Goal: Task Accomplishment & Management: Use online tool/utility

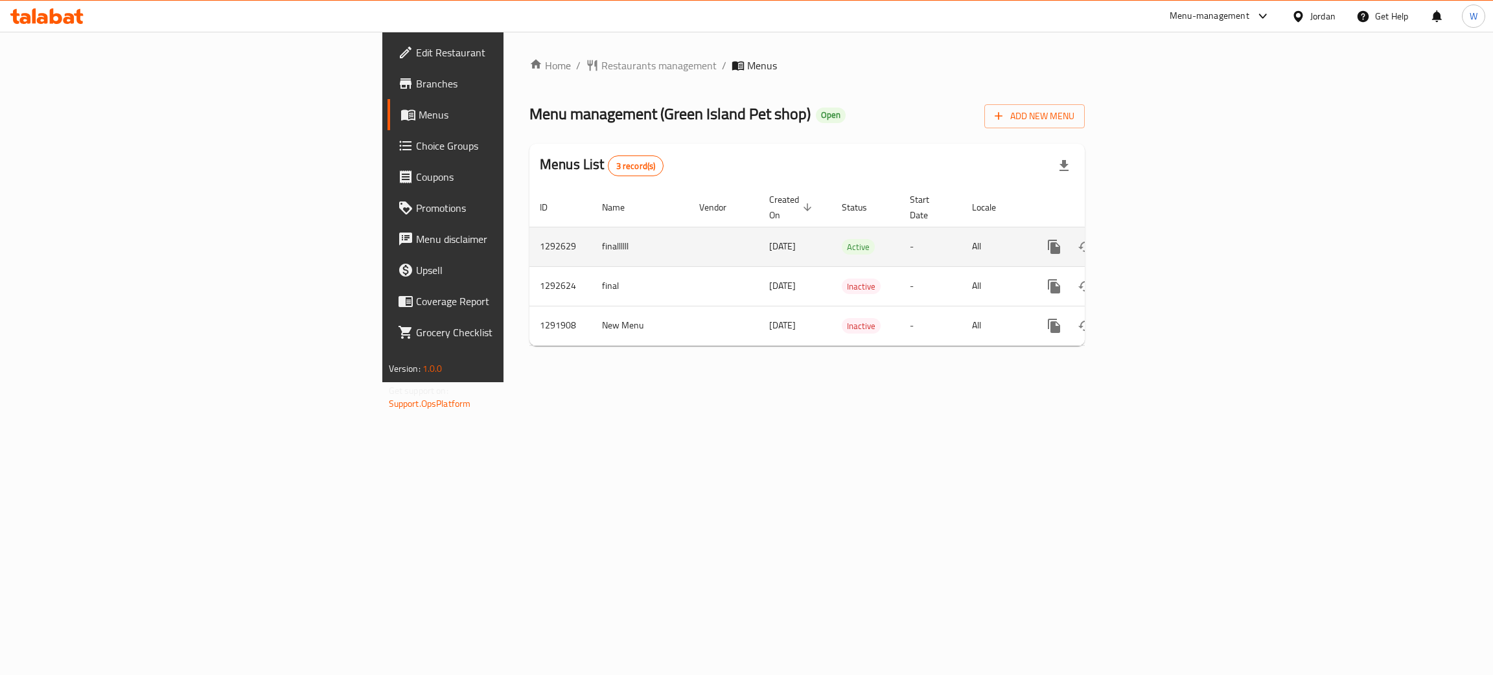
click at [1155, 239] on icon "enhanced table" at bounding box center [1147, 247] width 16 height 16
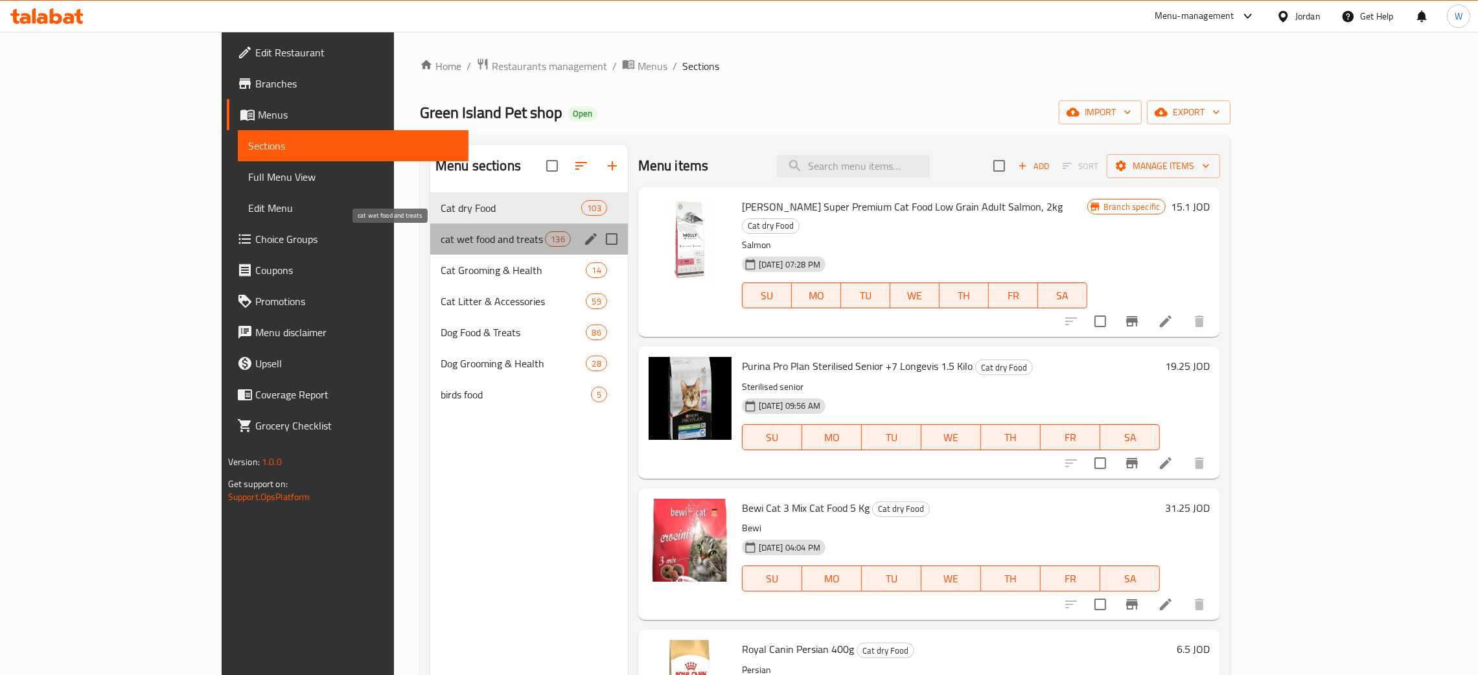
click at [441, 245] on span "cat wet food and treats" at bounding box center [493, 239] width 104 height 16
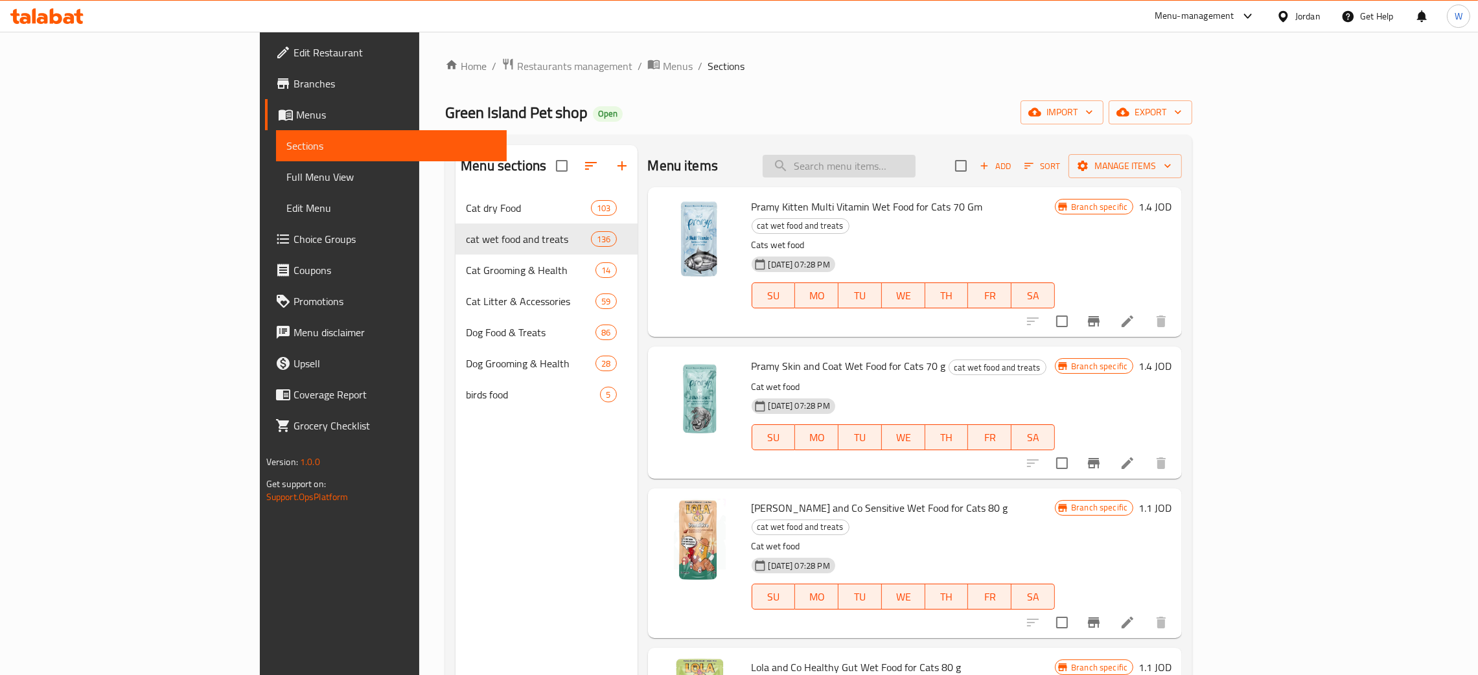
click at [915, 168] on input "search" at bounding box center [838, 166] width 153 height 23
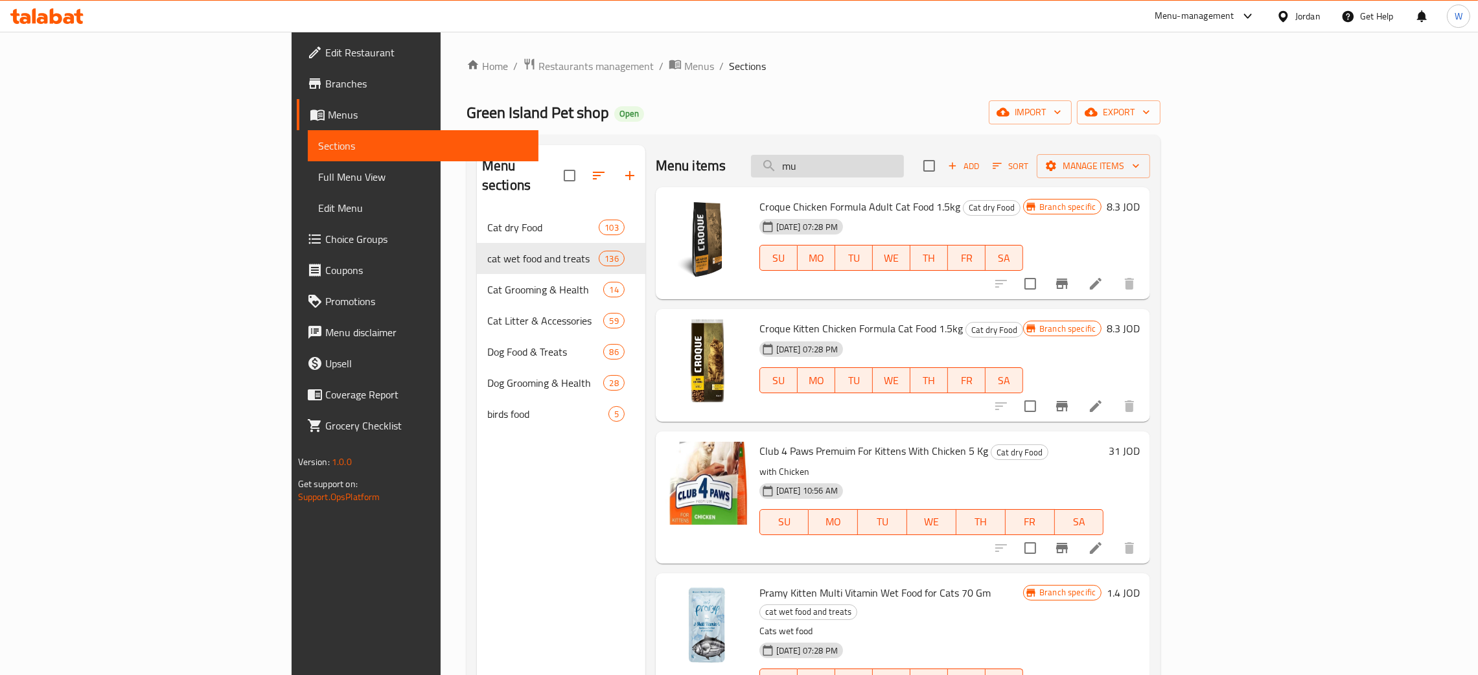
type input "m"
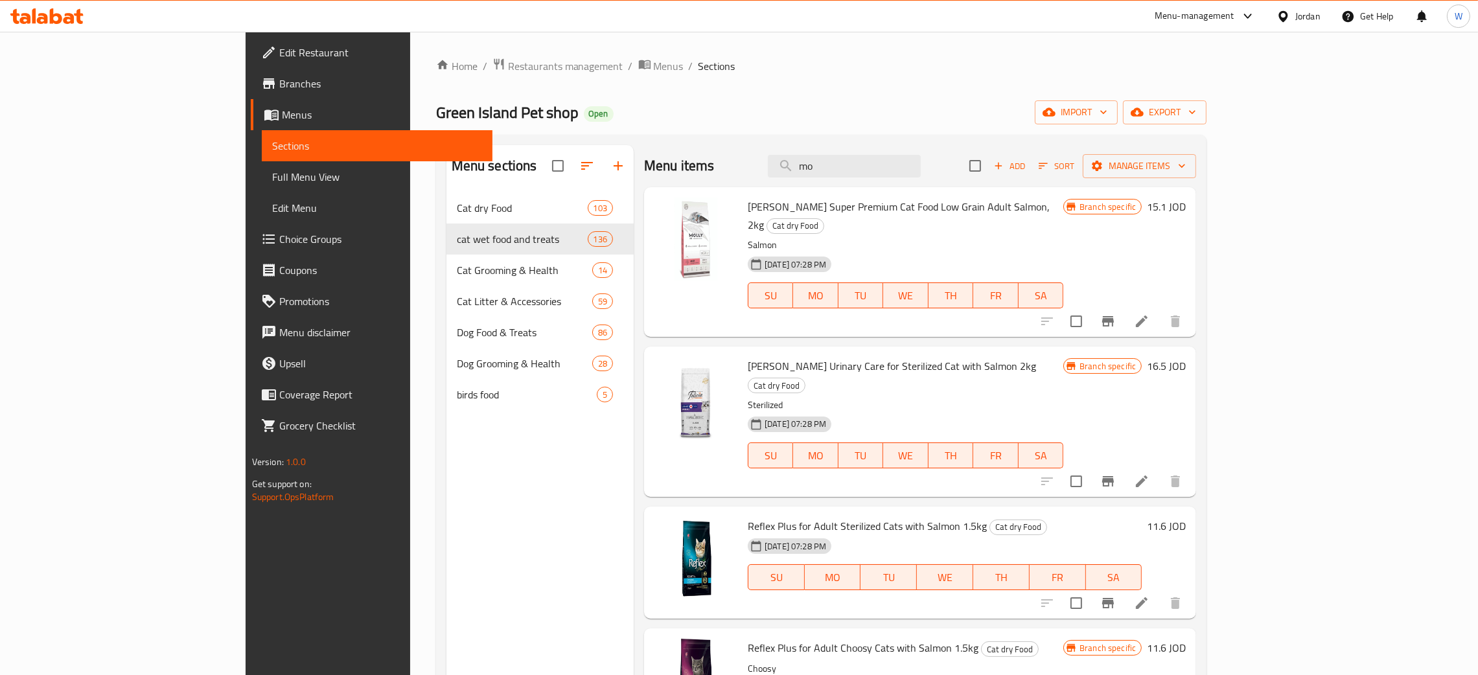
type input "mo"
click at [1027, 162] on span "Add" at bounding box center [1009, 166] width 35 height 15
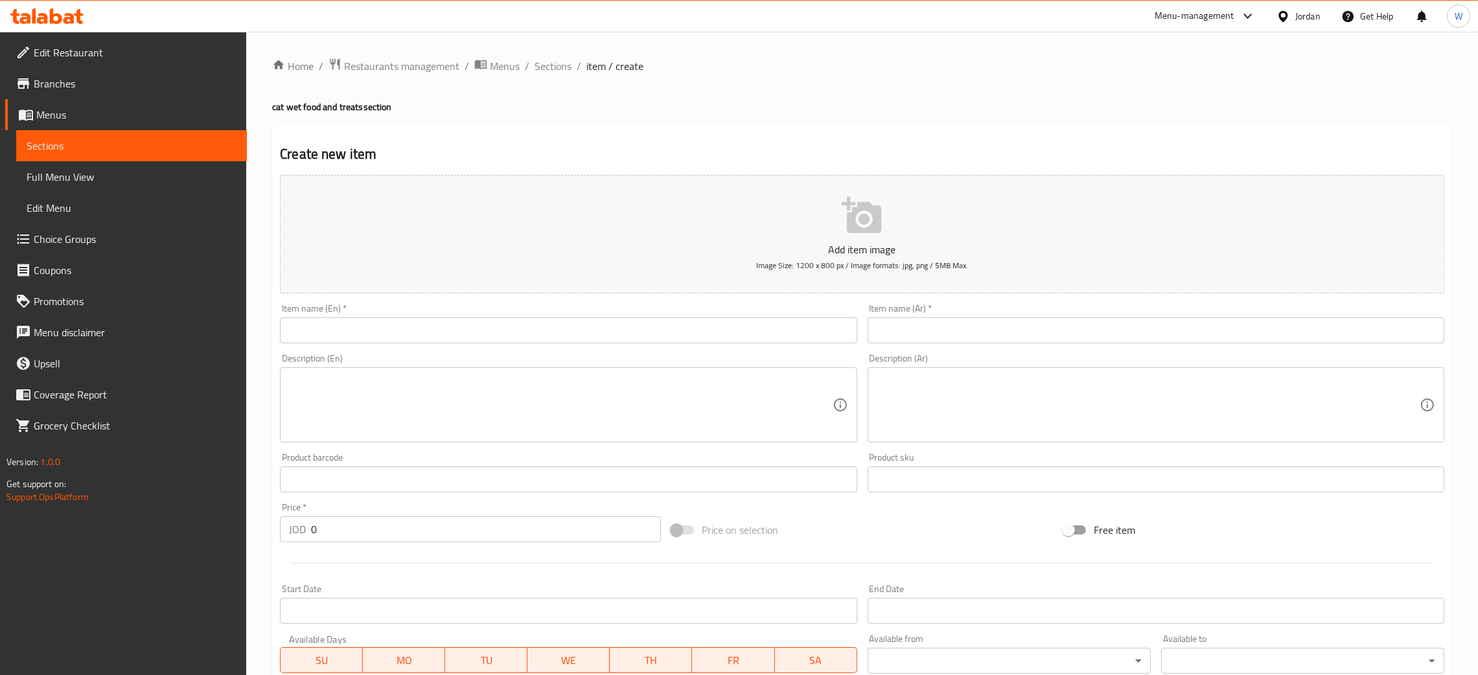
click at [348, 336] on input "text" at bounding box center [568, 330] width 577 height 26
paste input "Moochie duck entree [PERSON_NAME] 156 g"
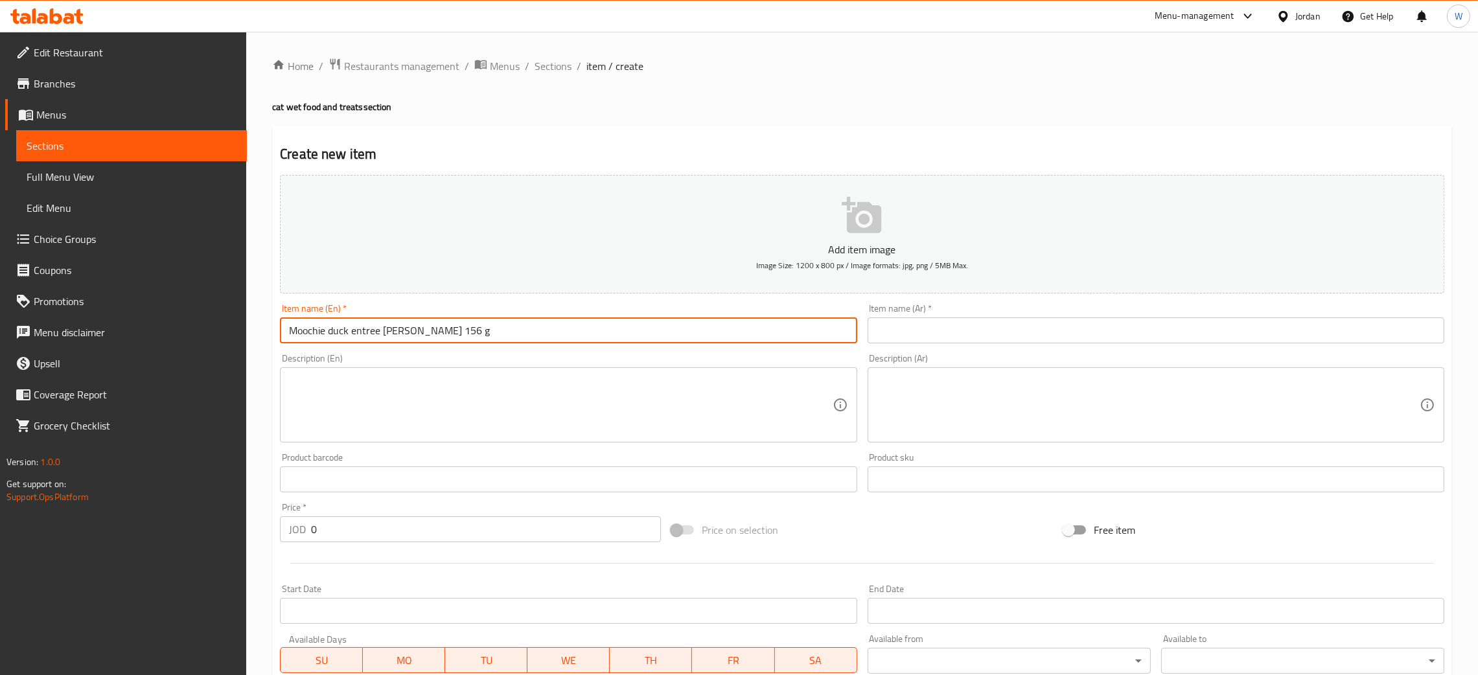
type input "Moochie duck entree [PERSON_NAME] 156 g"
click at [270, 532] on div "Home / Restaurants management / Menus / Sections / item / create cat wet food a…" at bounding box center [861, 474] width 1231 height 884
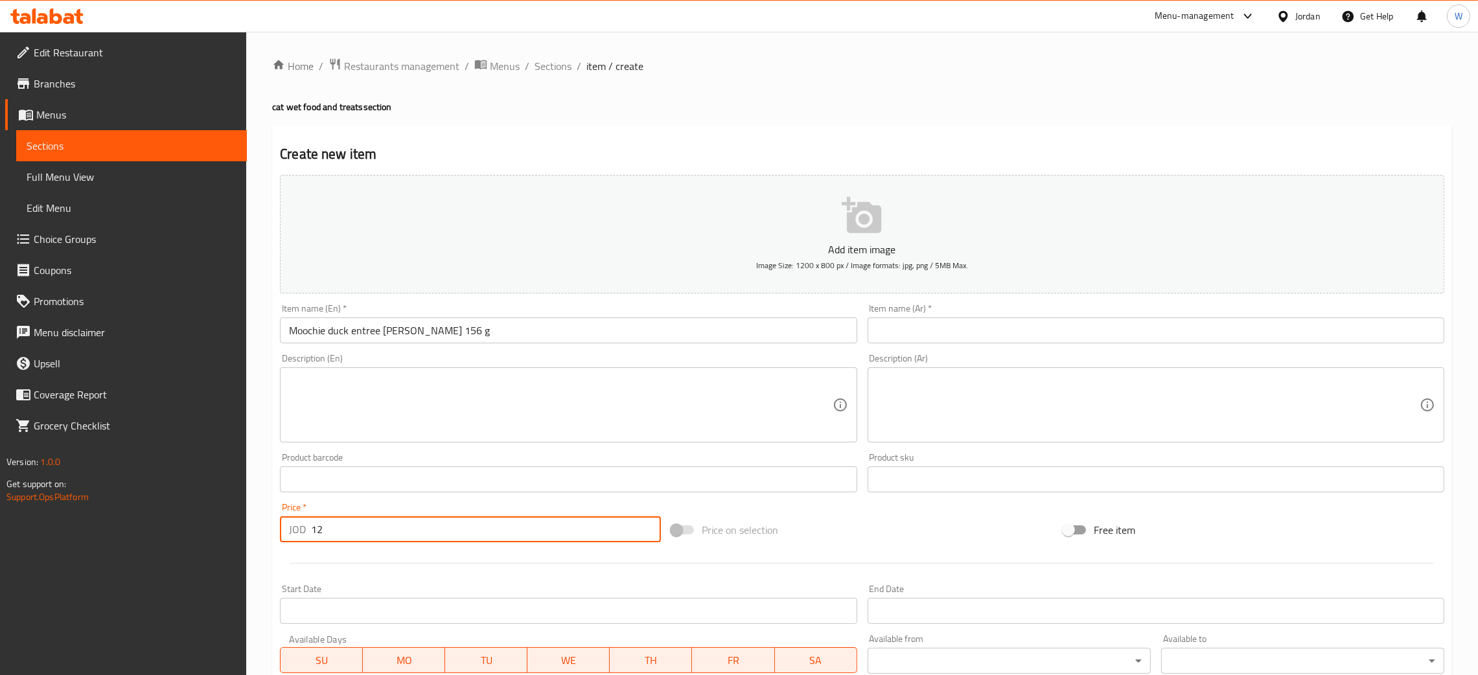
type input "1"
type input "1.25"
click at [933, 333] on input "text" at bounding box center [1155, 330] width 577 height 26
paste input "موتشي بالبط باتيه 156g"
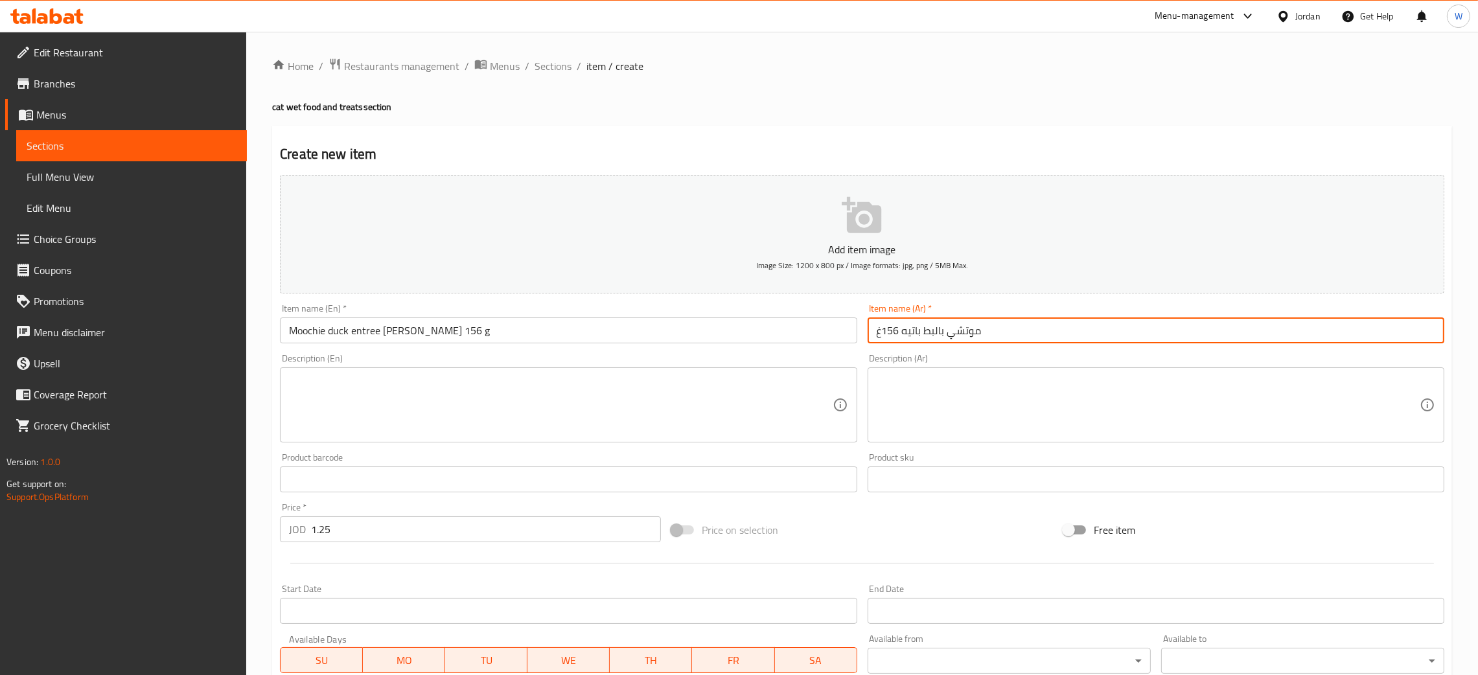
type input "موتشي بالبط باتيه 156غ"
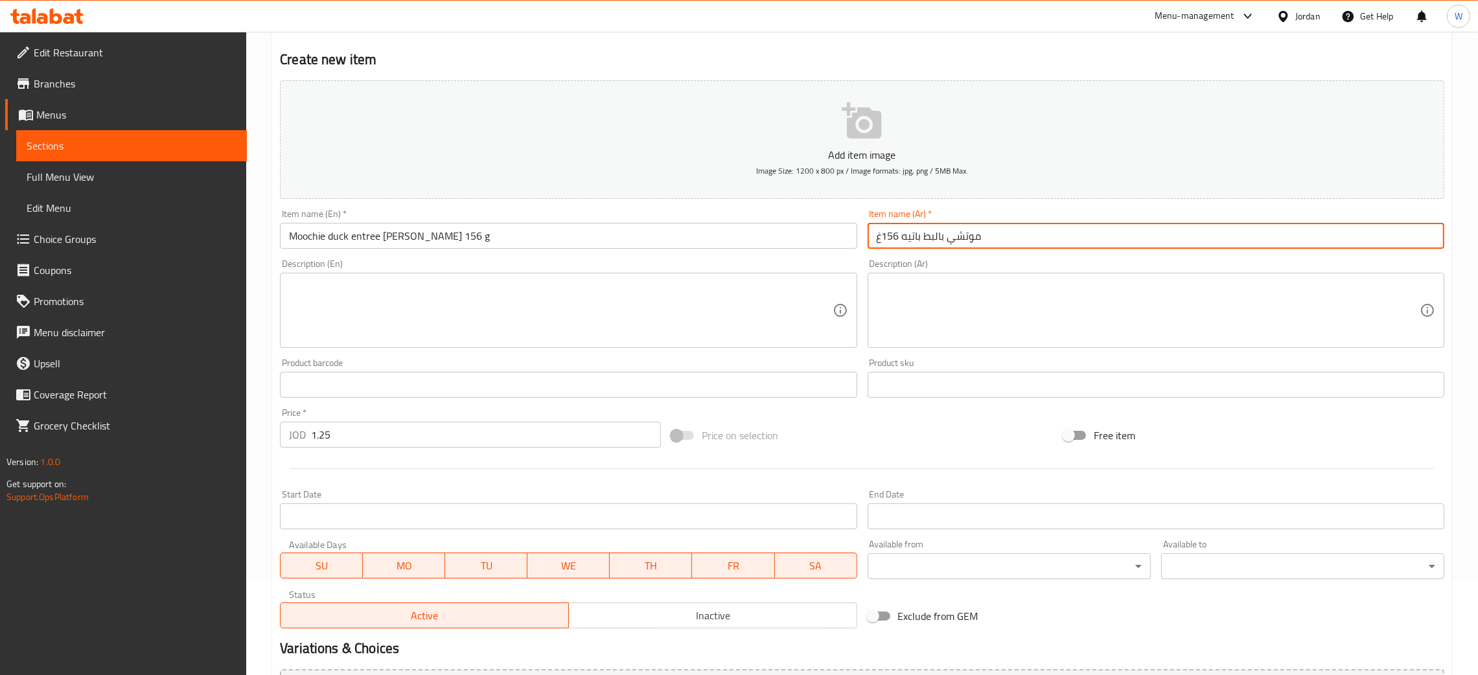
scroll to position [238, 0]
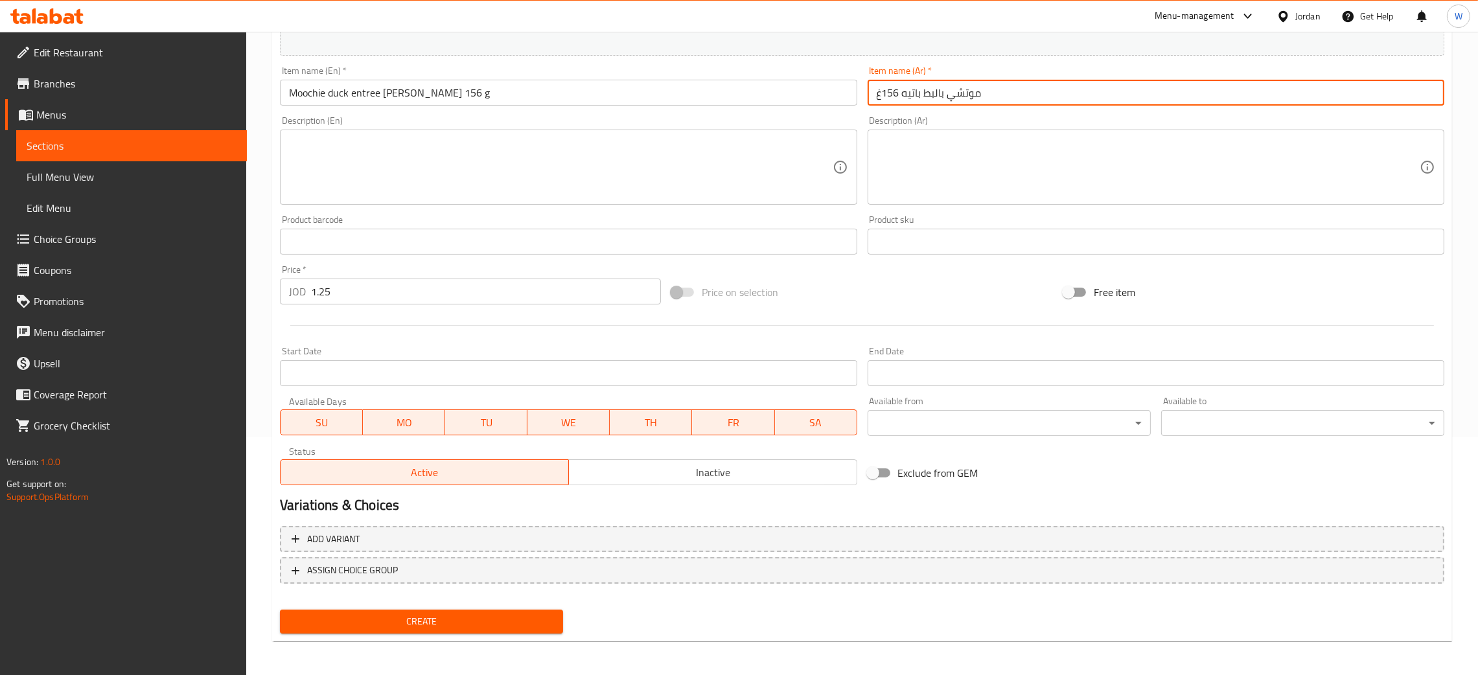
click at [280, 610] on button "Create" at bounding box center [421, 622] width 283 height 24
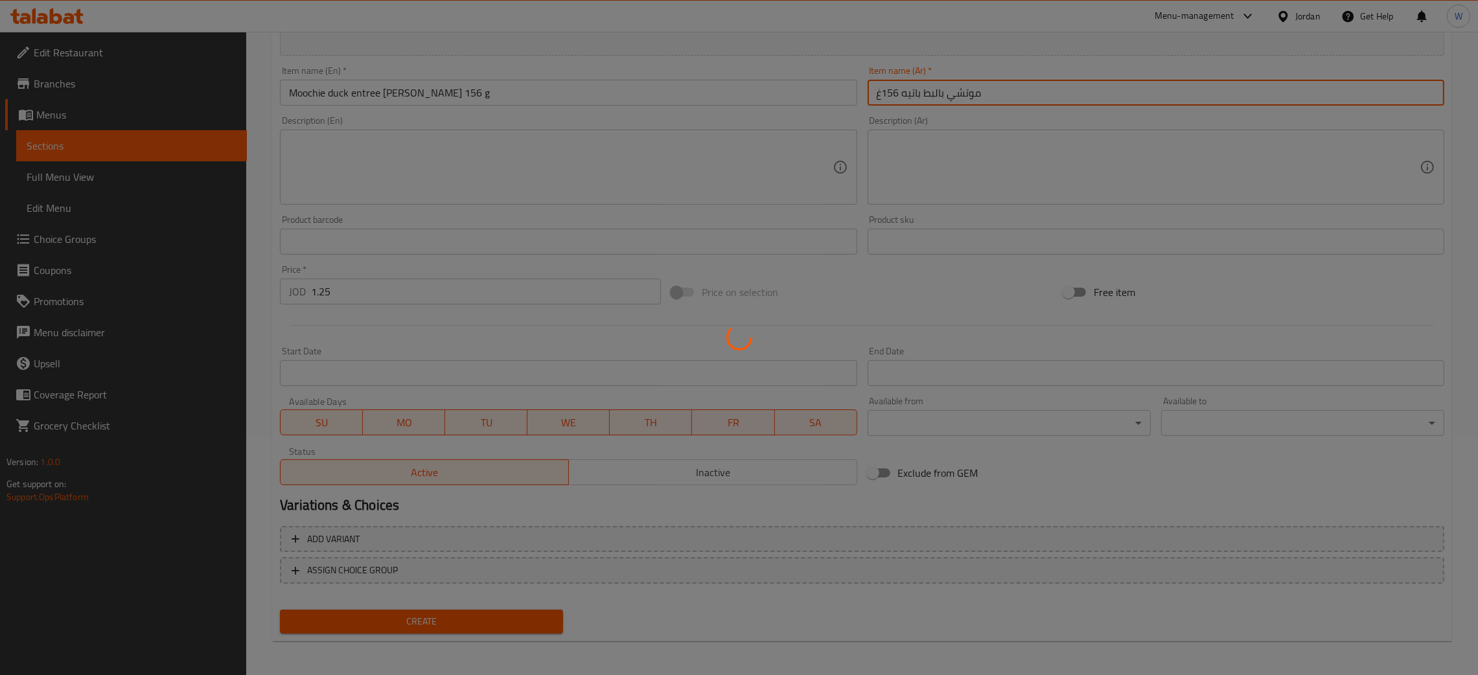
type input "0"
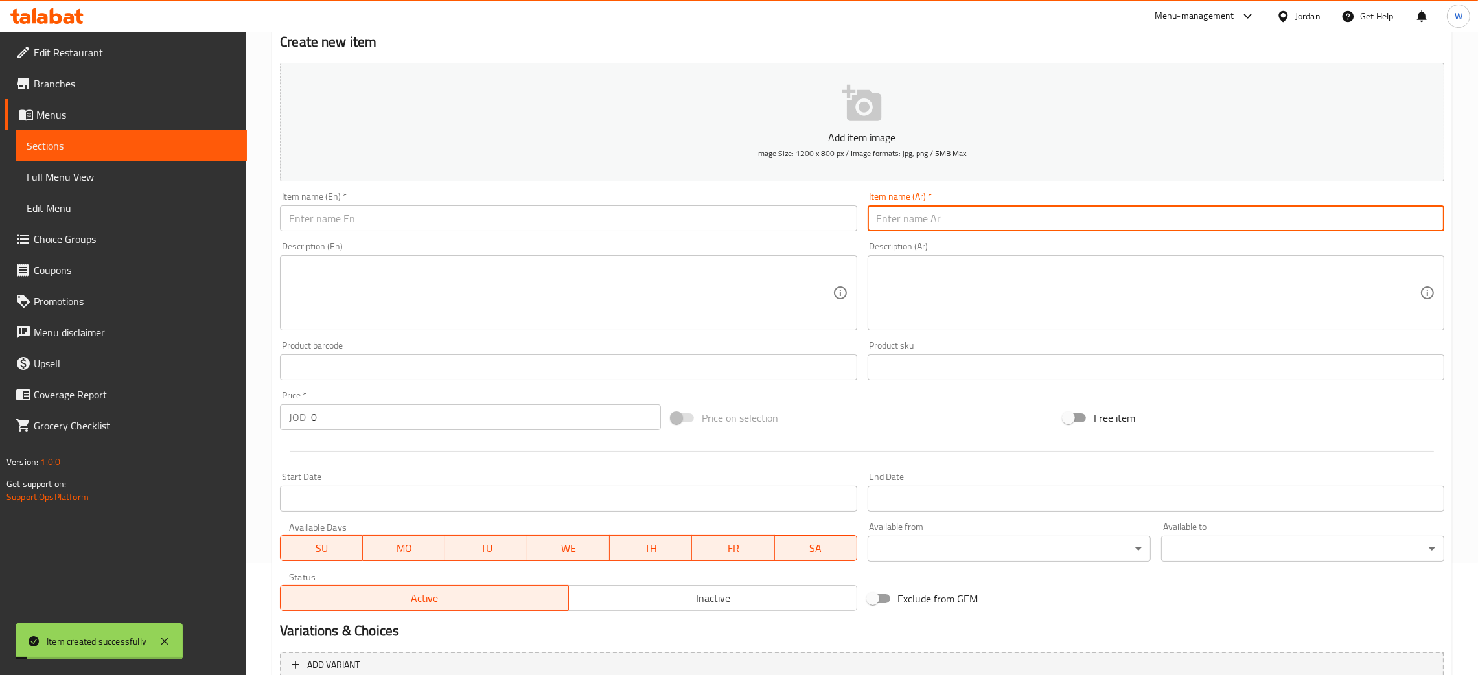
scroll to position [0, 0]
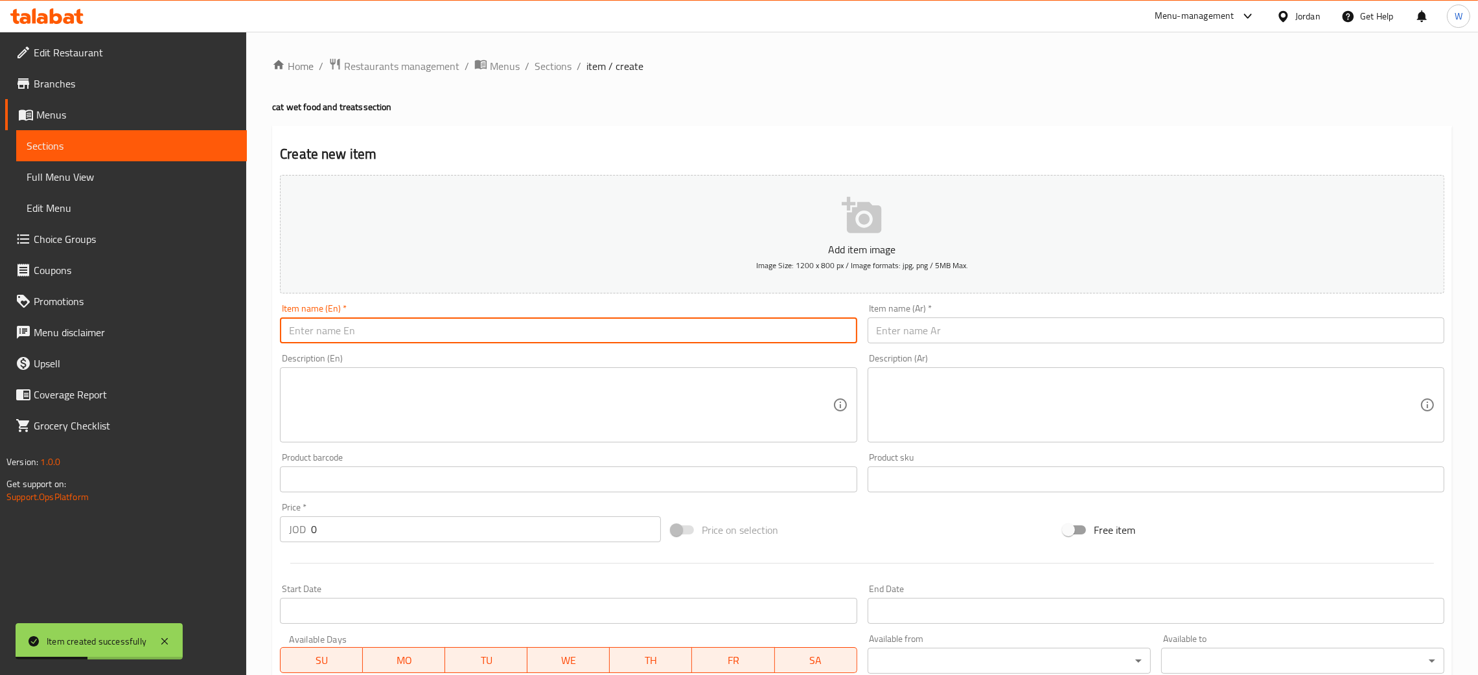
click at [514, 337] on input "text" at bounding box center [568, 330] width 577 height 26
paste input "Moochie salmon entree [PERSON_NAME] 156 g"
type input "Moochie salmon entree [PERSON_NAME] 156 g"
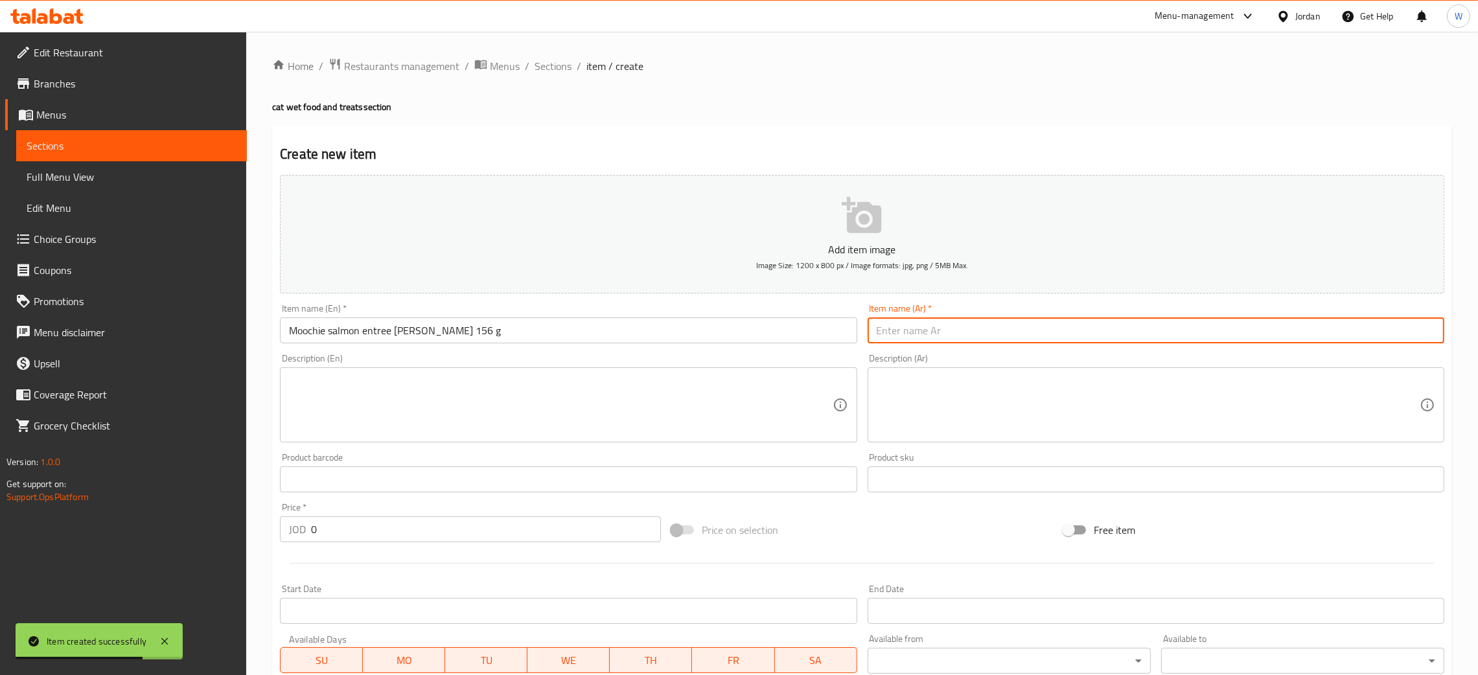
click at [928, 338] on input "text" at bounding box center [1155, 330] width 577 height 26
paste input "[PERSON_NAME] باتيه 156 g"
type input "[PERSON_NAME] باتيه 156 غ"
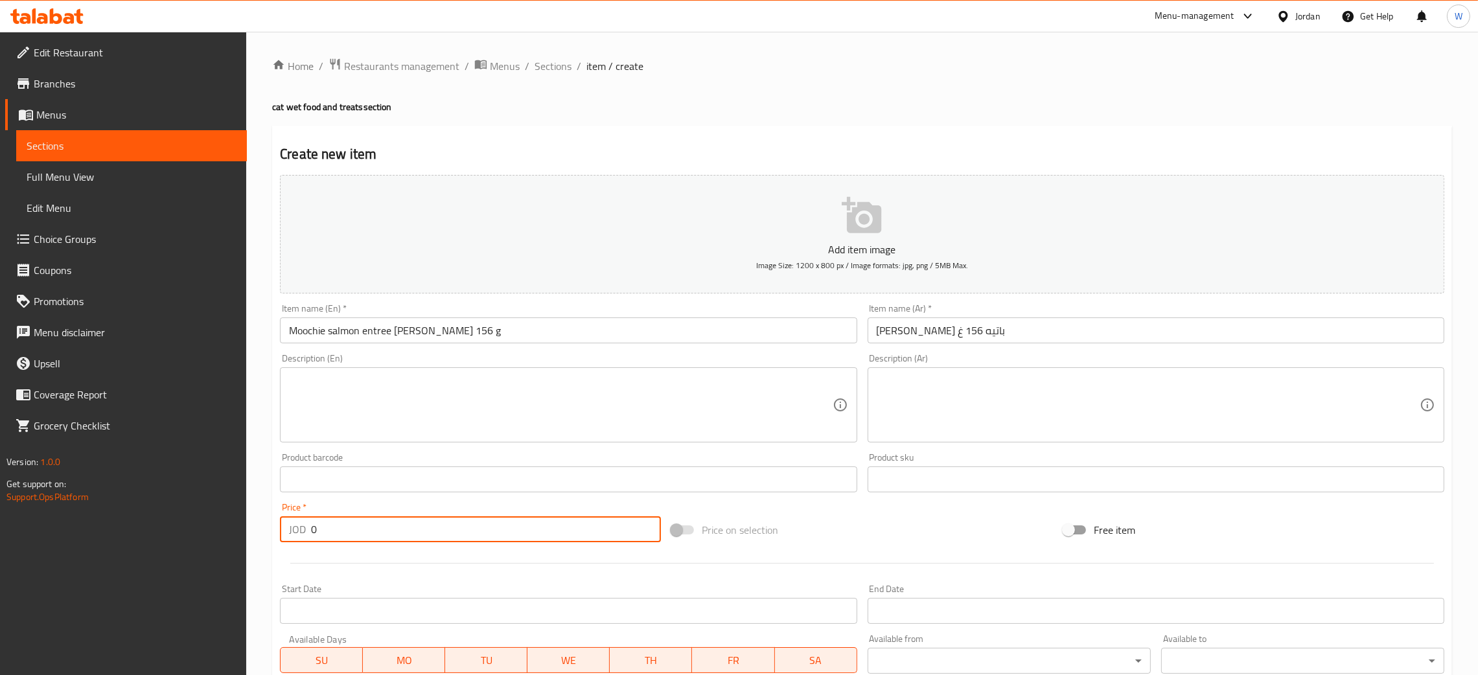
drag, startPoint x: 347, startPoint y: 529, endPoint x: 223, endPoint y: 543, distance: 124.5
click at [231, 543] on div "Edit Restaurant Branches Menus Sections Full Menu View Edit Menu Choice Groups …" at bounding box center [739, 474] width 1478 height 884
type input "1.25"
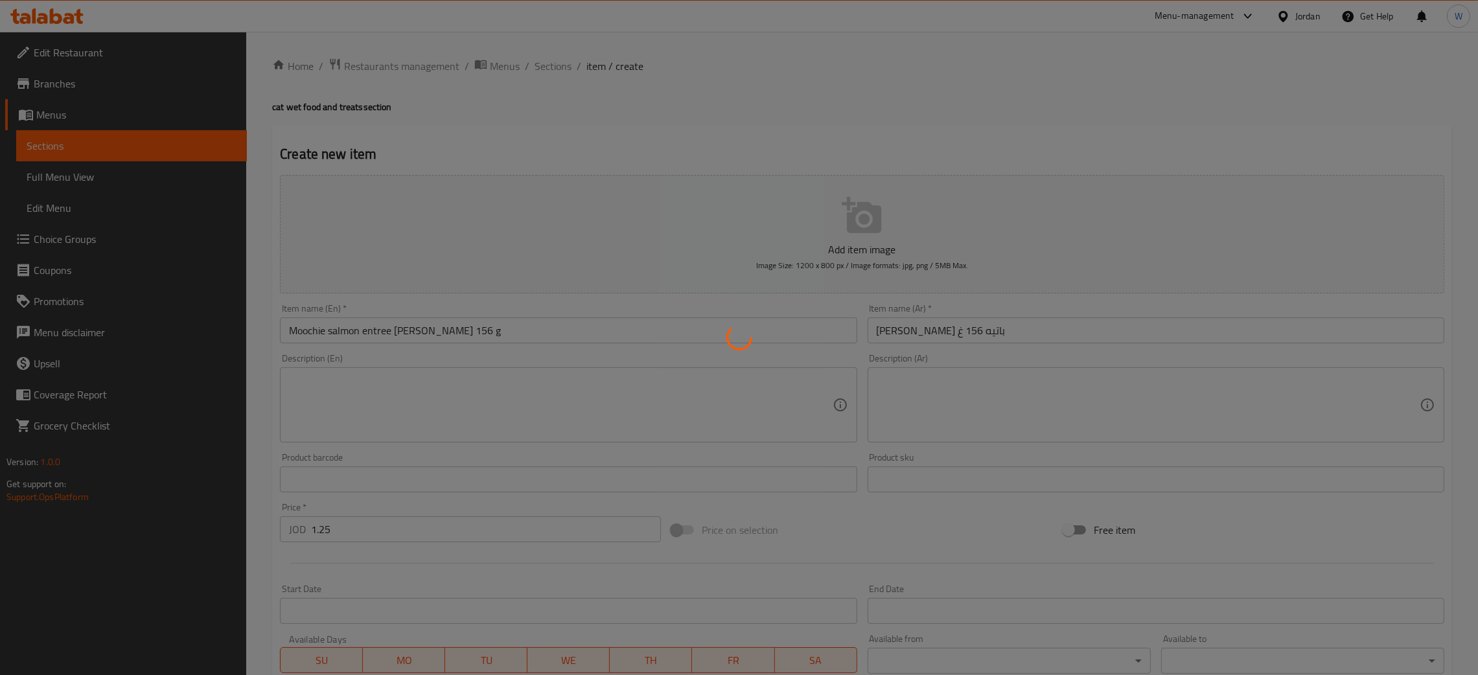
type input "0"
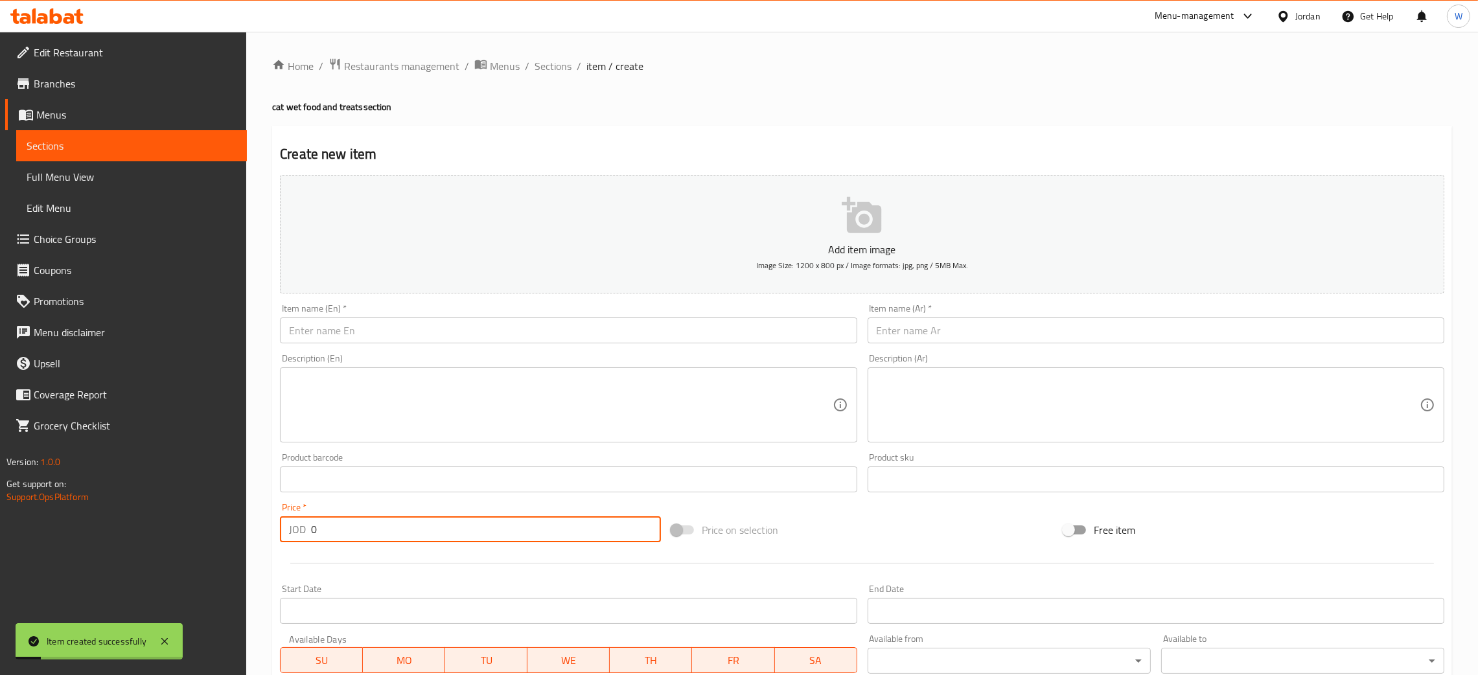
click at [456, 326] on input "text" at bounding box center [568, 330] width 577 height 26
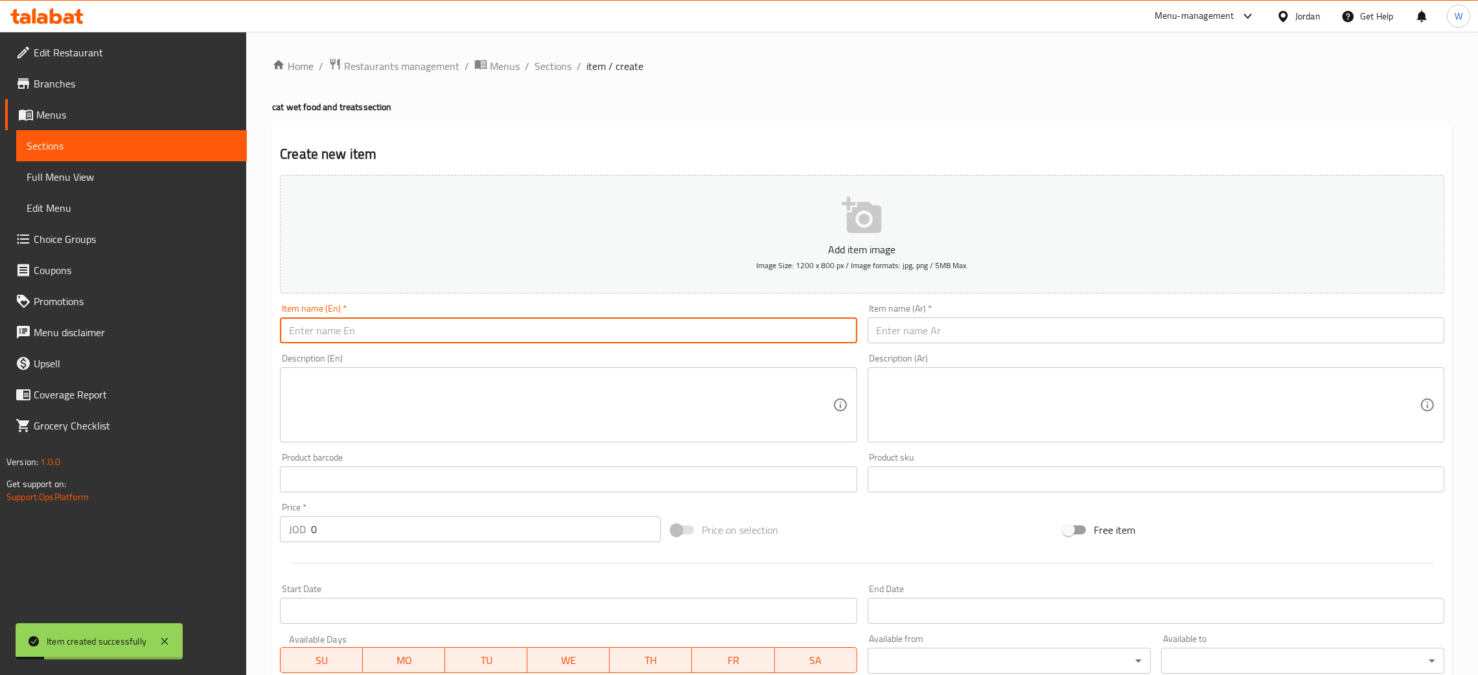
paste input "Moochie chicken entree [PERSON_NAME] 156 g"
type input "Moochie chicken entree [PERSON_NAME] 156 g"
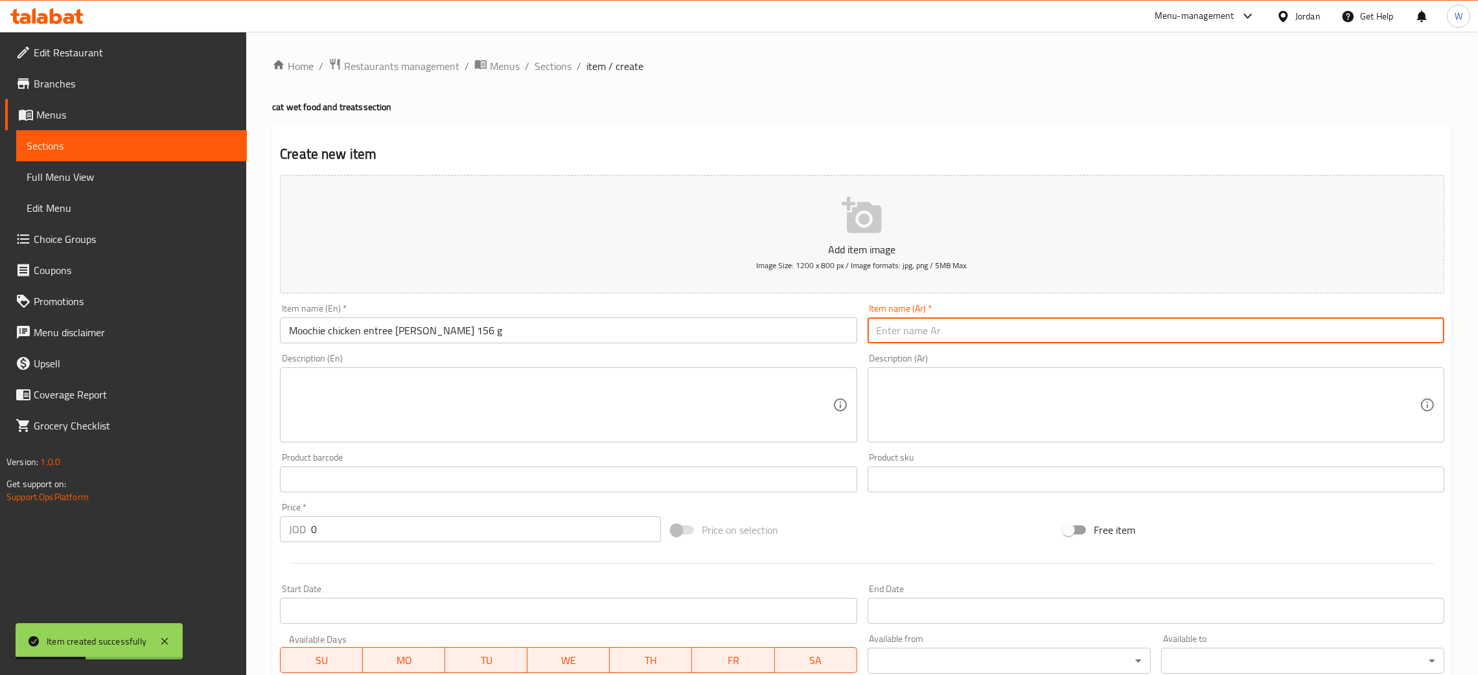
click at [979, 325] on input "text" at bounding box center [1155, 330] width 577 height 26
paste input "[PERSON_NAME] باتيه 156 g"
type input "[PERSON_NAME] باتيه 156 غ"
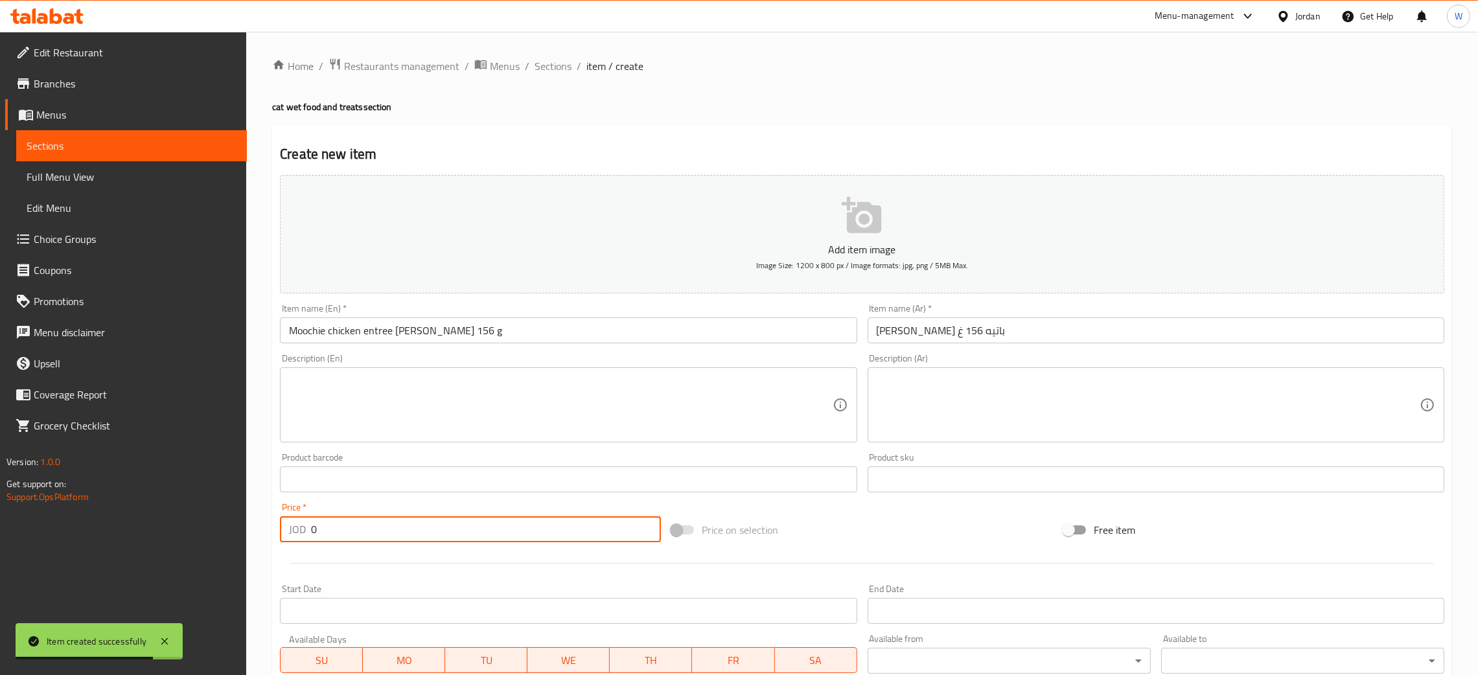
drag, startPoint x: 256, startPoint y: 535, endPoint x: 177, endPoint y: 531, distance: 78.5
click at [201, 535] on div "Edit Restaurant Branches Menus Sections Full Menu View Edit Menu Choice Groups …" at bounding box center [739, 474] width 1478 height 884
type input "1.25"
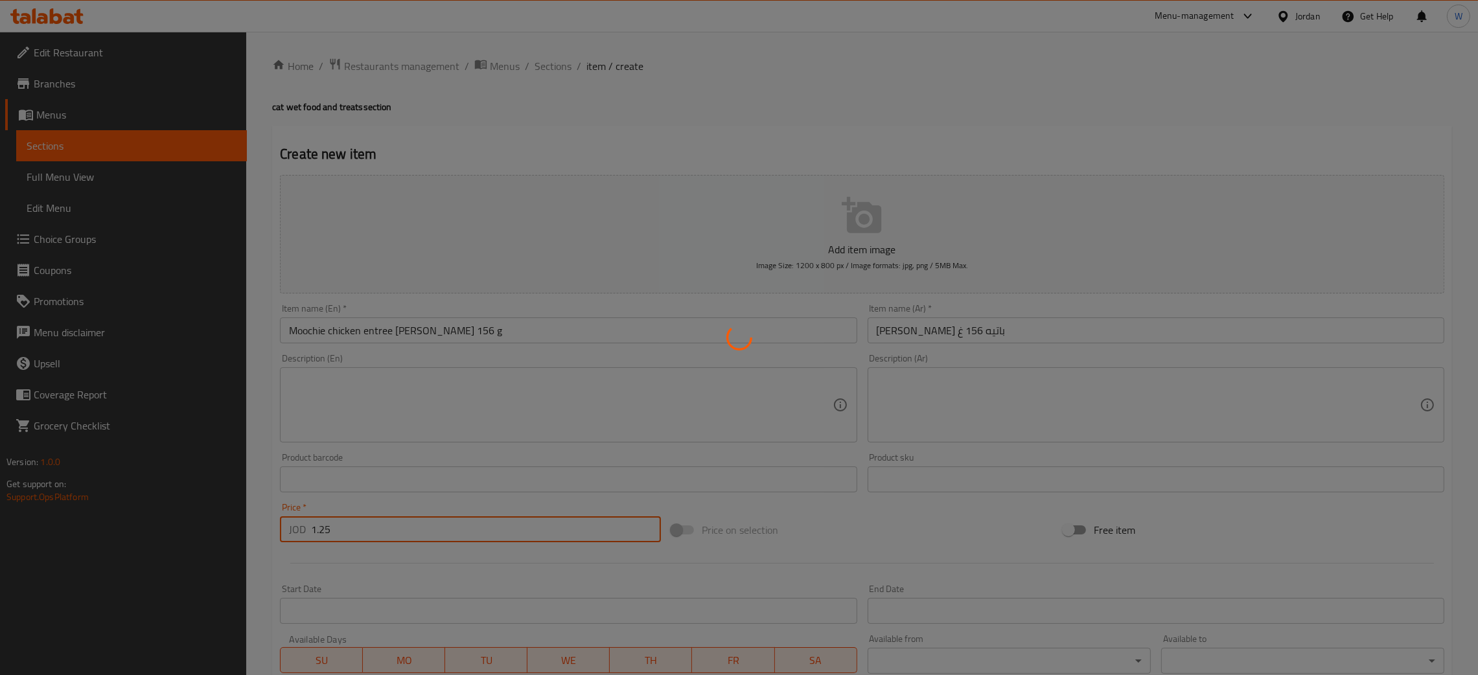
type input "0"
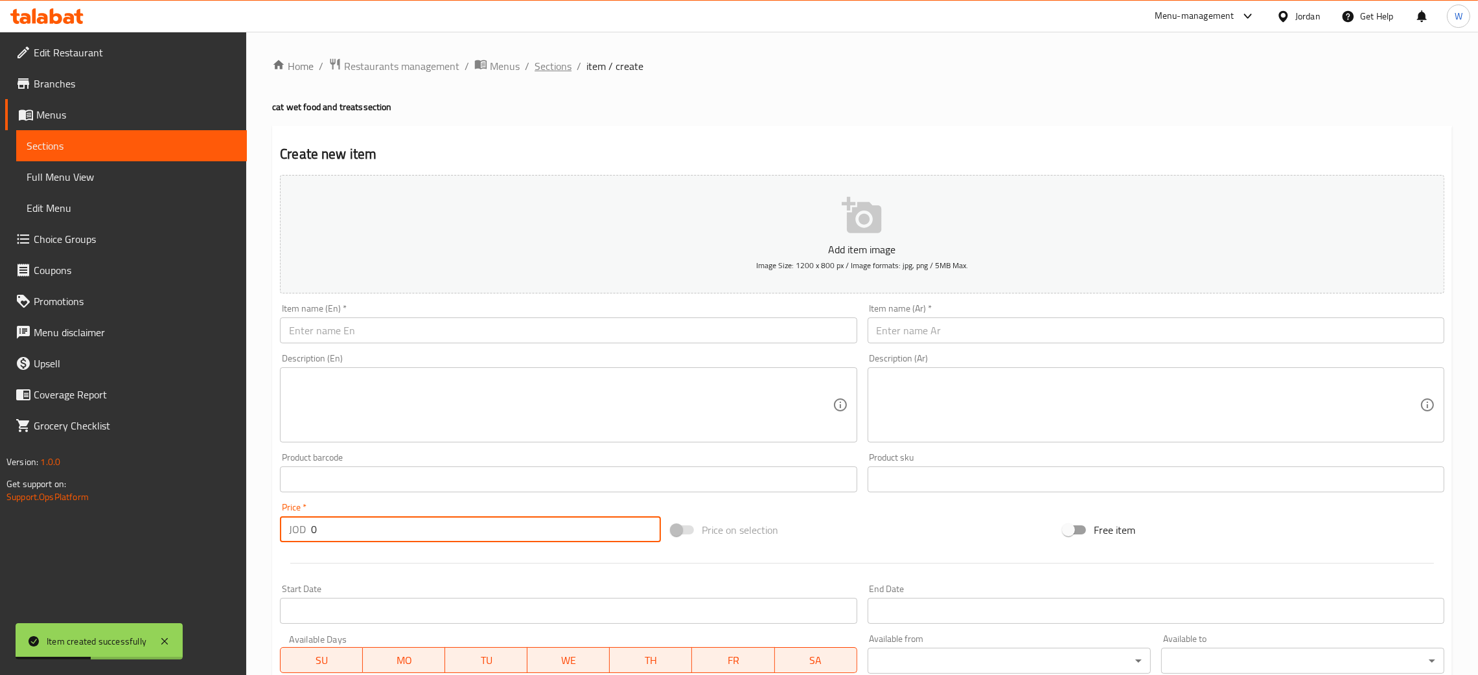
click at [553, 73] on span "Sections" at bounding box center [552, 66] width 37 height 16
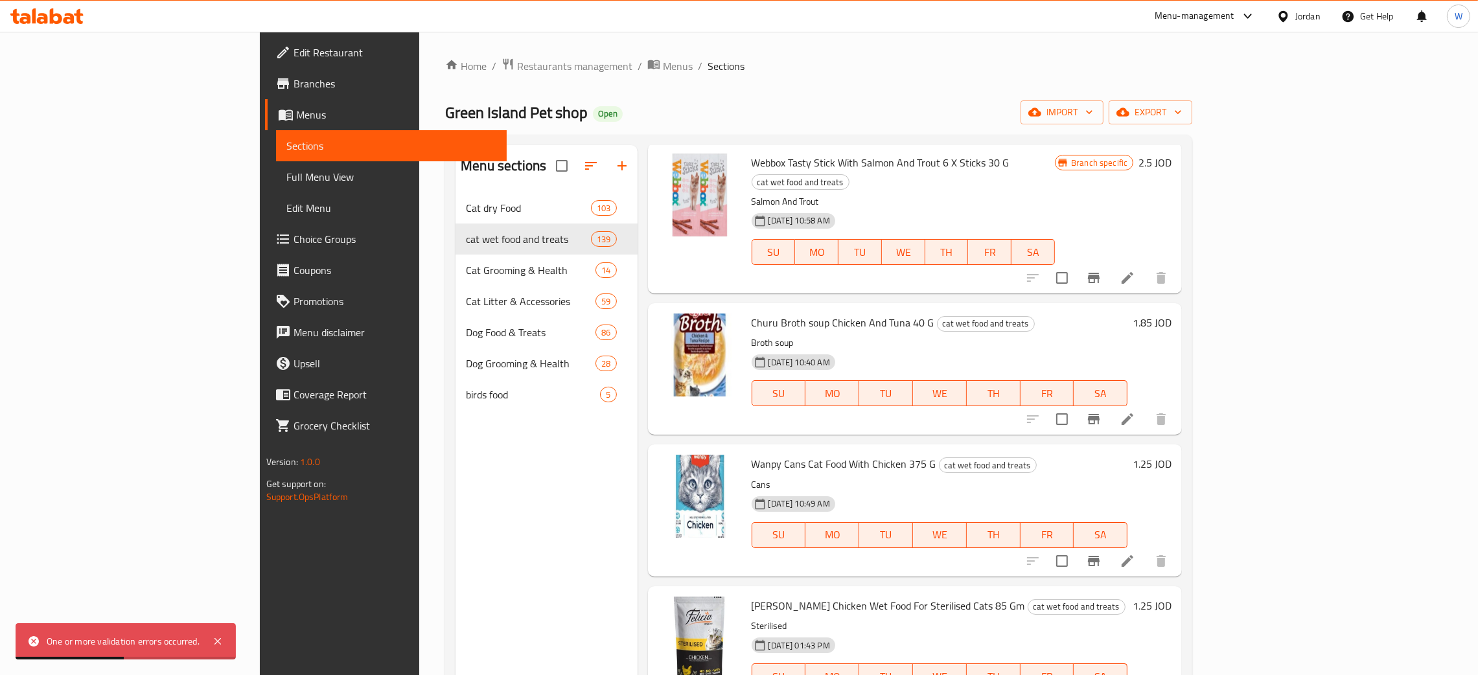
click at [1218, 295] on div "Home / Restaurants management / Menus / Sections Green Island Pet shop Open imp…" at bounding box center [818, 578] width 799 height 1092
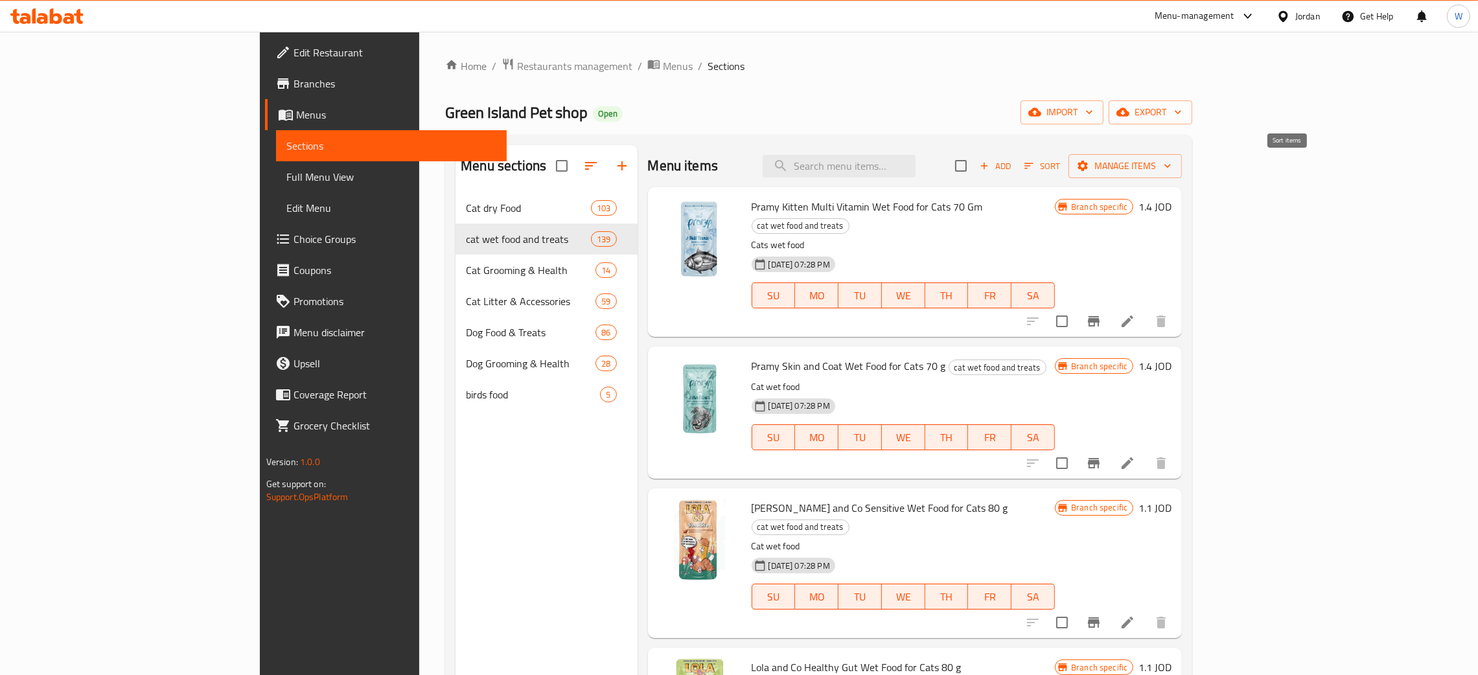
click at [1060, 170] on span "Sort" at bounding box center [1042, 166] width 36 height 15
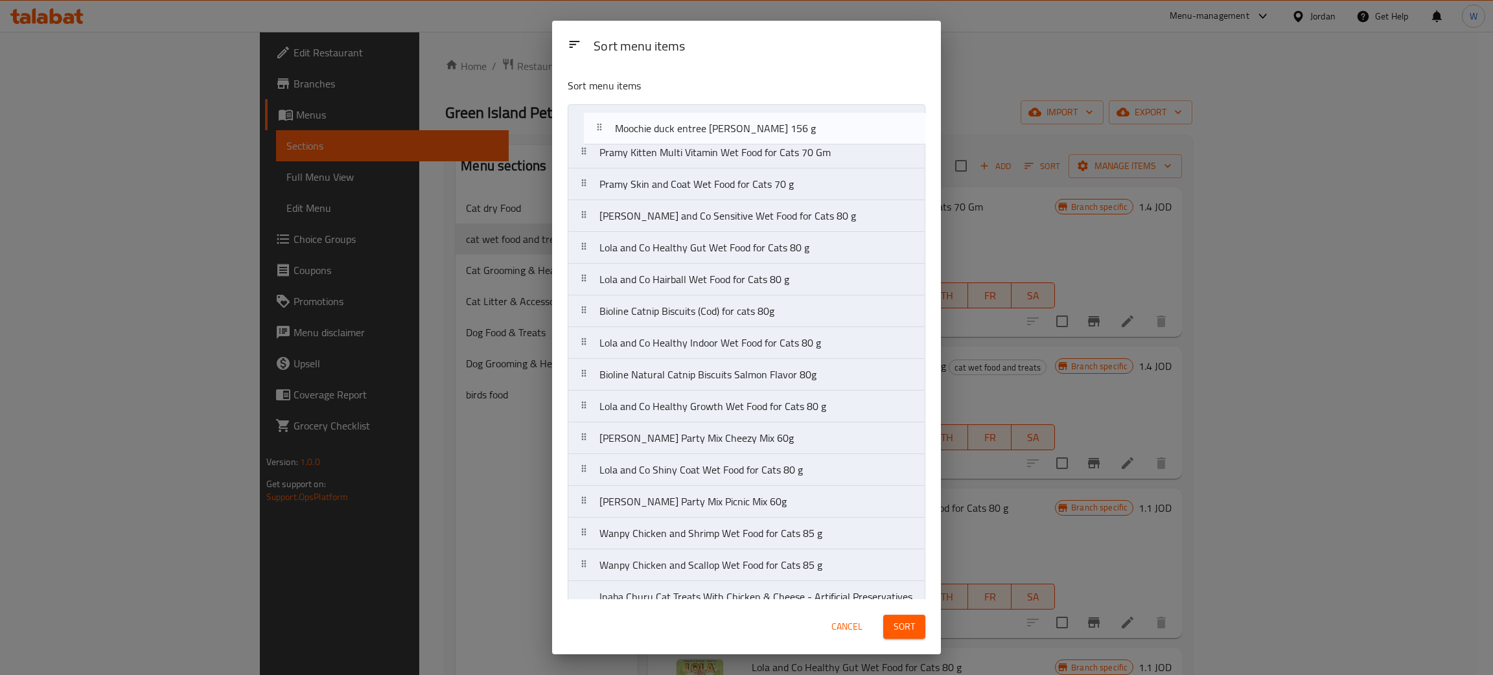
drag, startPoint x: 601, startPoint y: 519, endPoint x: 617, endPoint y: 116, distance: 403.2
drag, startPoint x: 768, startPoint y: 558, endPoint x: 760, endPoint y: 126, distance: 432.2
drag, startPoint x: 797, startPoint y: 578, endPoint x: 799, endPoint y: 112, distance: 466.4
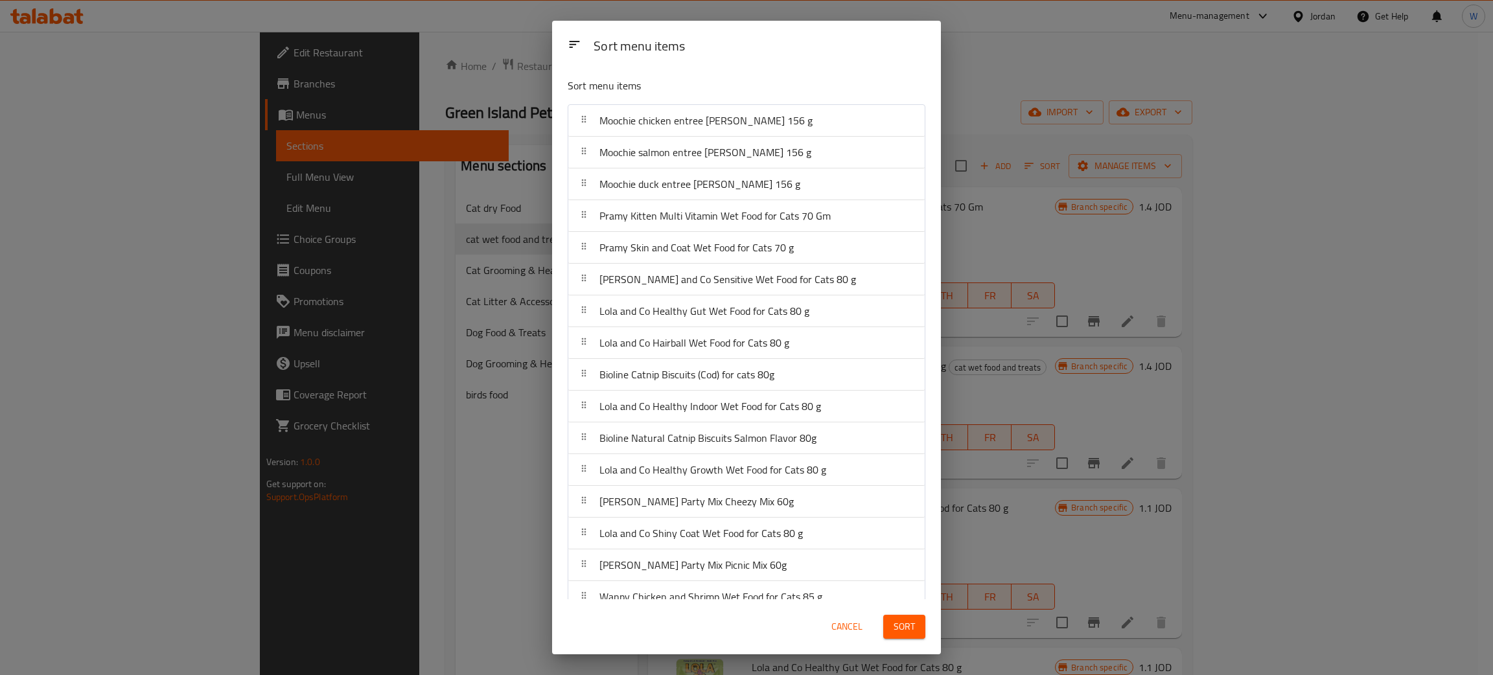
click at [915, 624] on button "Sort" at bounding box center [904, 627] width 42 height 24
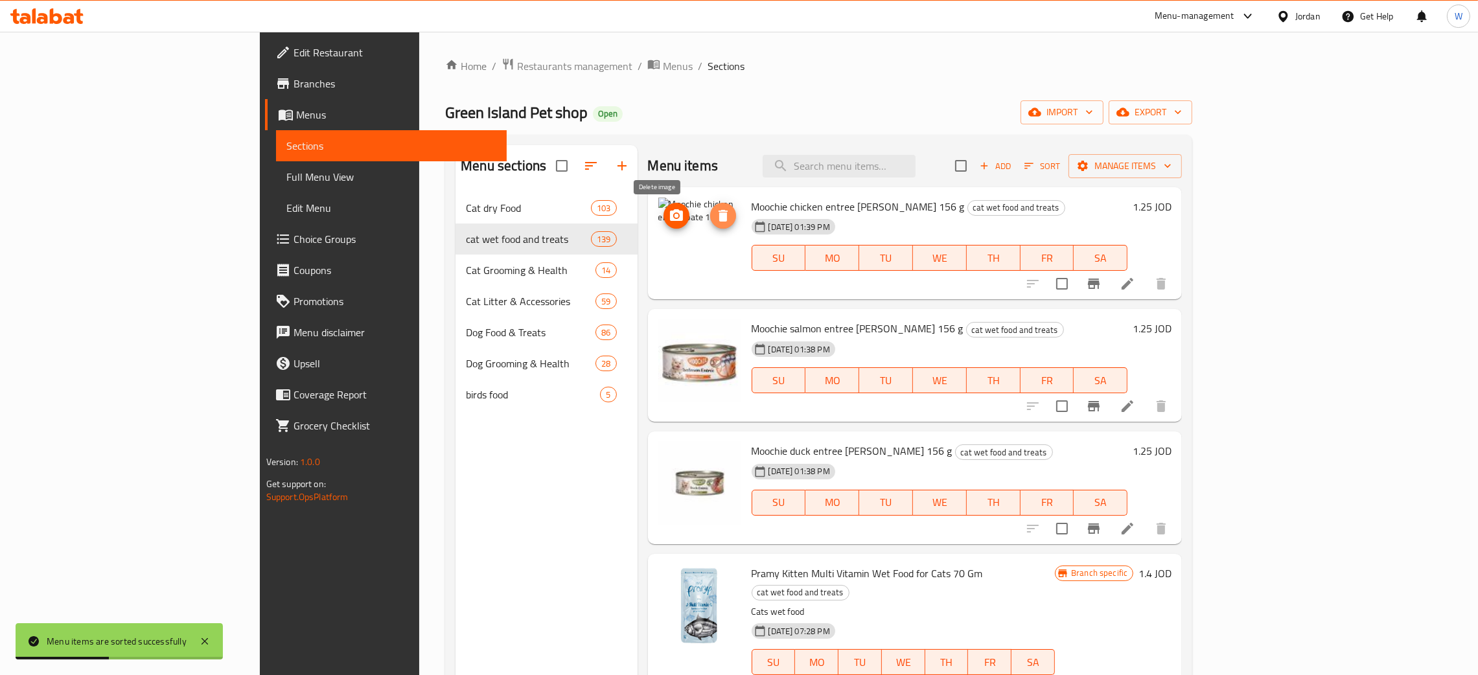
click at [715, 222] on icon "delete image" at bounding box center [723, 216] width 16 height 16
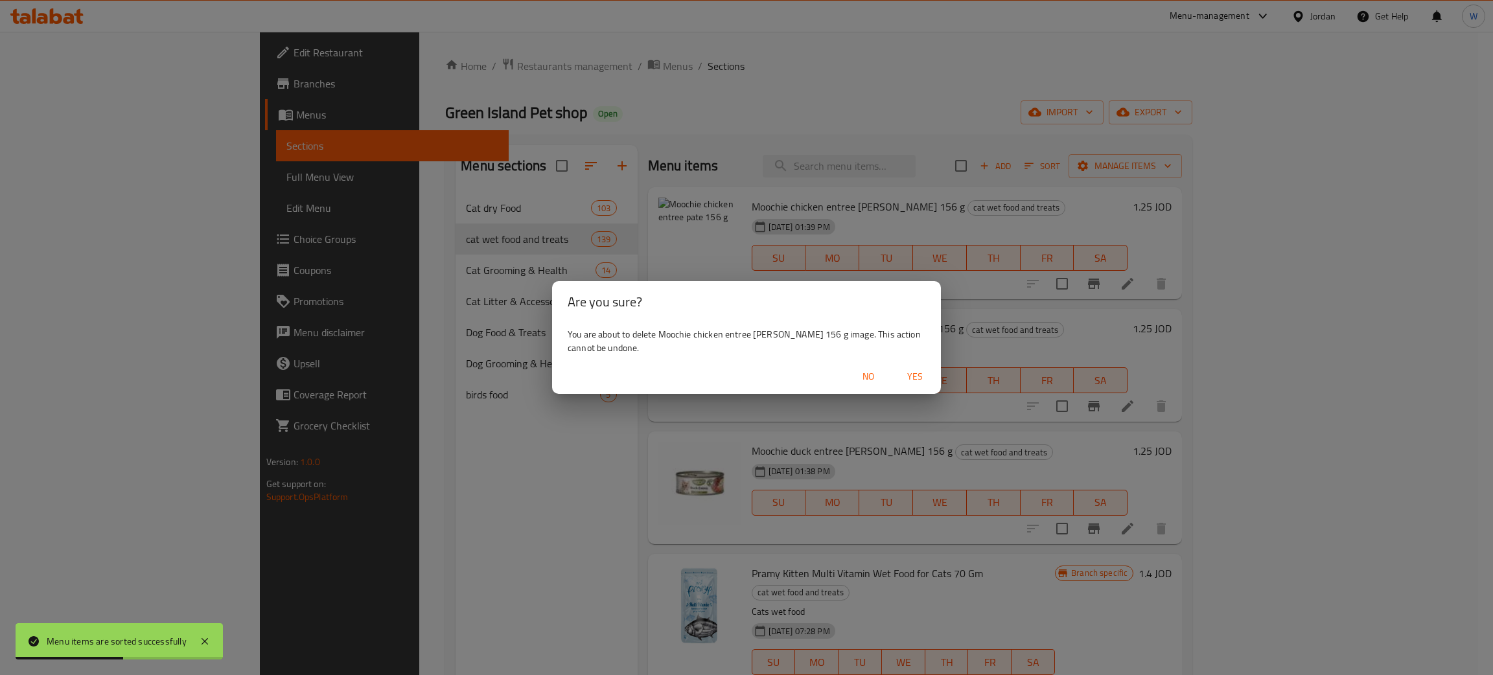
click at [911, 374] on span "Yes" at bounding box center [914, 377] width 31 height 16
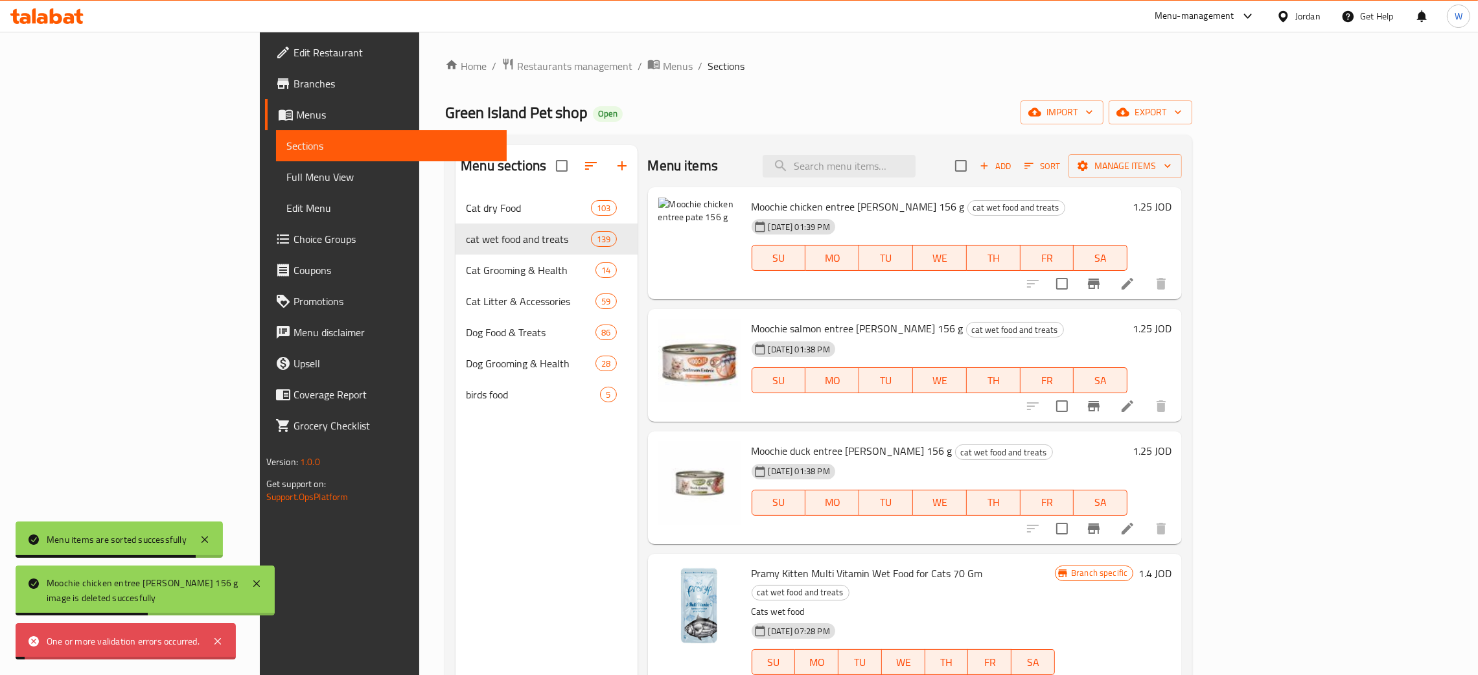
click at [704, 92] on div "Home / Restaurants management / Menus / Sections Green Island Pet shop Open imp…" at bounding box center [818, 578] width 747 height 1040
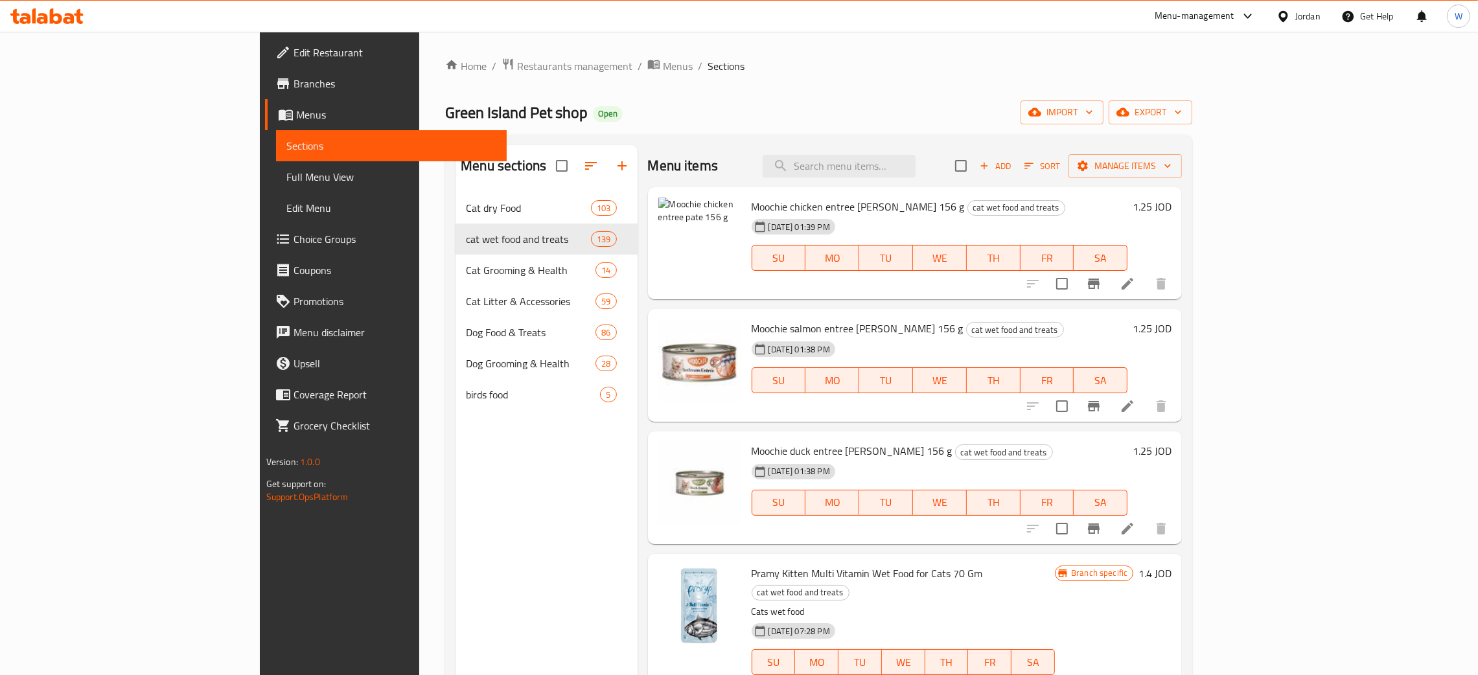
click at [1067, 81] on div "Home / Restaurants management / Menus / Sections Green Island Pet shop Open imp…" at bounding box center [818, 578] width 747 height 1040
click at [715, 217] on icon "delete image" at bounding box center [723, 216] width 16 height 16
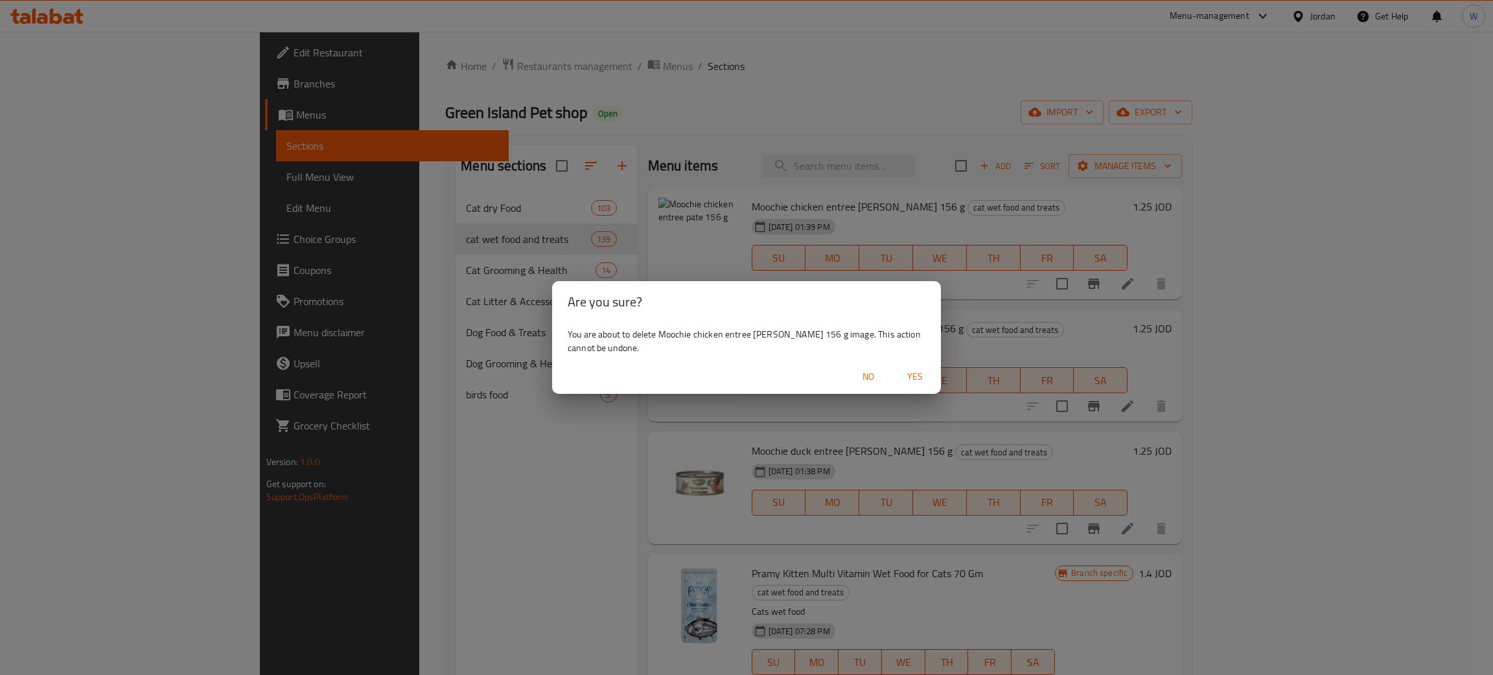
click at [915, 380] on span "Yes" at bounding box center [914, 377] width 31 height 16
